Goal: Information Seeking & Learning: Learn about a topic

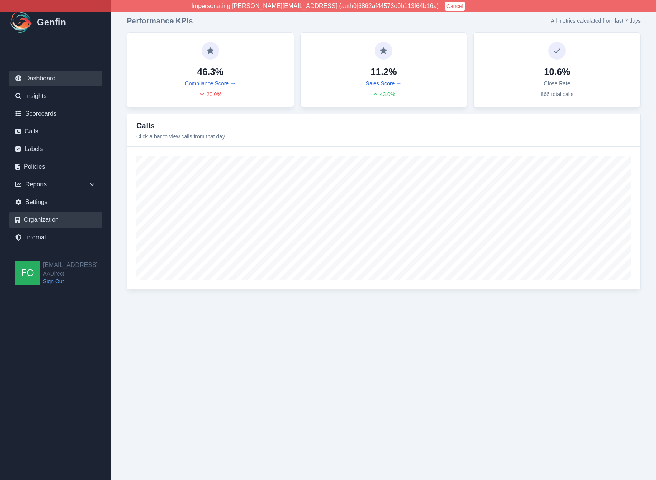
click at [48, 219] on link "Organization" at bounding box center [55, 219] width 93 height 15
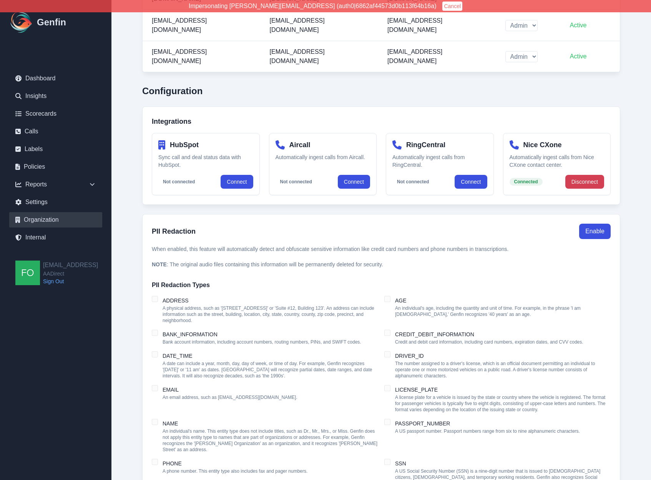
scroll to position [633, 0]
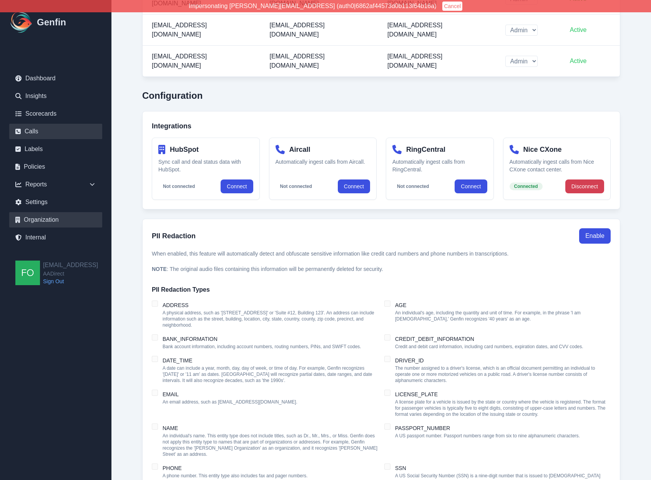
click at [36, 129] on link "Calls" at bounding box center [55, 131] width 93 height 15
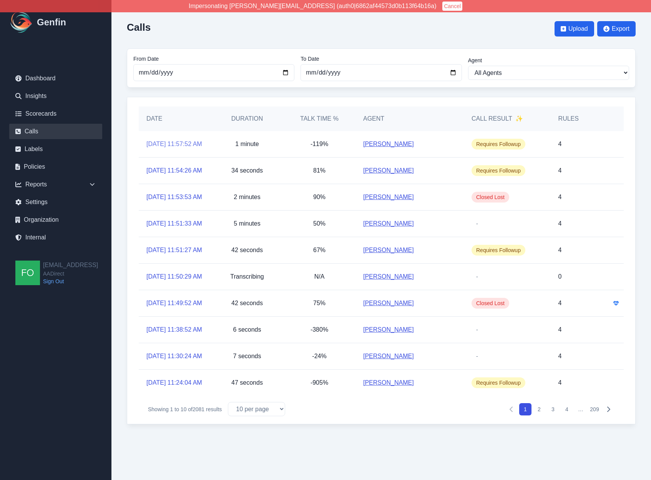
click at [177, 139] on link "[DATE] 11:57:52 AM" at bounding box center [174, 143] width 56 height 9
click at [160, 308] on link "[DATE] 11:49:52 AM" at bounding box center [174, 302] width 56 height 9
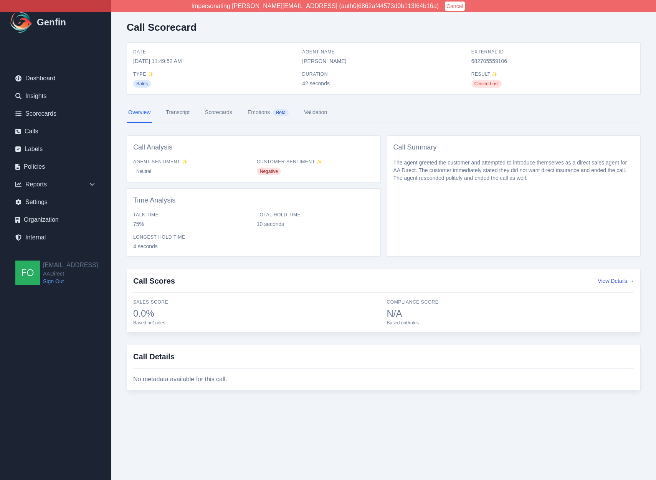
click at [261, 113] on link "Emotions Beta" at bounding box center [268, 112] width 44 height 21
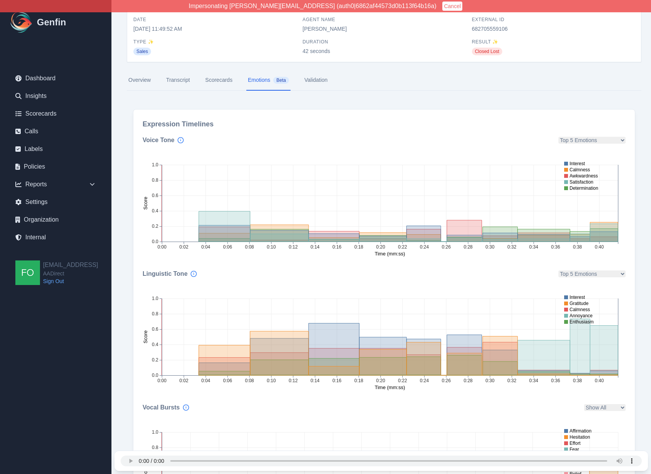
scroll to position [31, 0]
